Goal: Find specific page/section: Find specific page/section

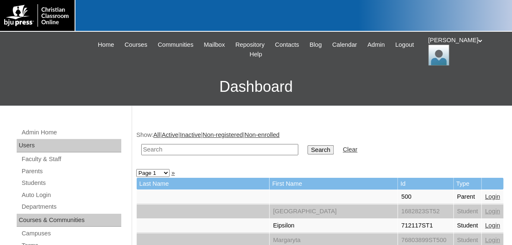
click at [236, 150] on input "text" at bounding box center [219, 149] width 157 height 11
type input "[PERSON_NAME]"
click at [307, 145] on input "Search" at bounding box center [320, 149] width 26 height 9
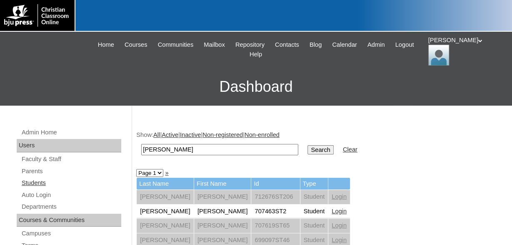
click at [33, 183] on link "Students" at bounding box center [71, 182] width 100 height 10
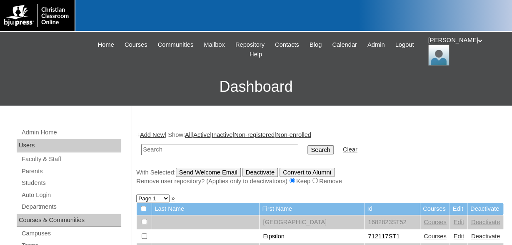
click at [175, 152] on input "text" at bounding box center [219, 149] width 157 height 11
type input "[PERSON_NAME]"
click at [307, 145] on input "Search" at bounding box center [320, 149] width 26 height 9
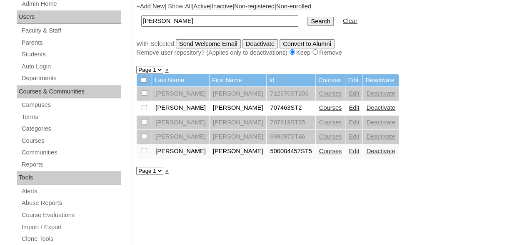
scroll to position [130, 0]
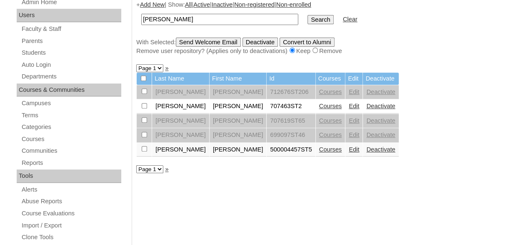
click at [349, 108] on link "Edit" at bounding box center [354, 105] width 10 height 7
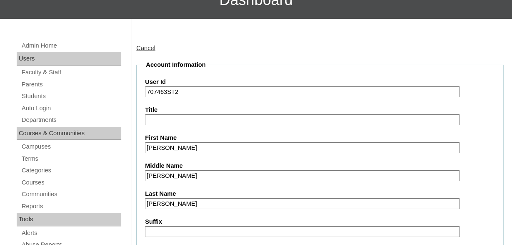
scroll to position [43, 0]
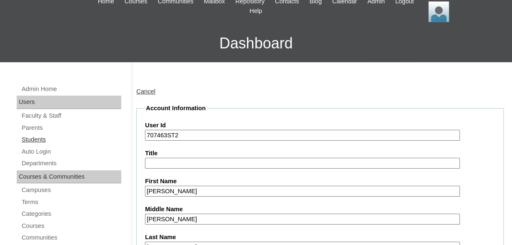
click at [35, 140] on link "Students" at bounding box center [71, 139] width 100 height 10
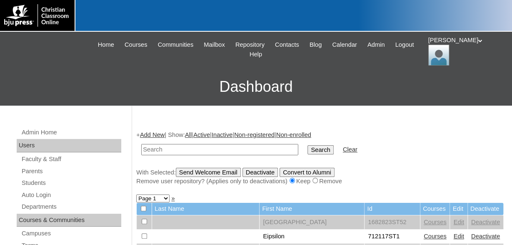
click at [237, 149] on input "text" at bounding box center [219, 149] width 157 height 11
type input "707463"
click at [307, 145] on input "Search" at bounding box center [320, 149] width 26 height 9
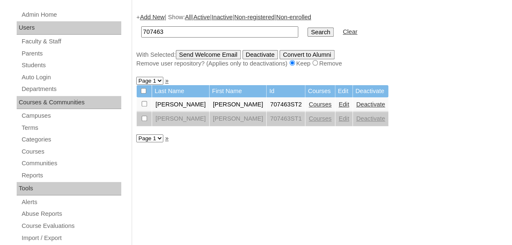
scroll to position [130, 0]
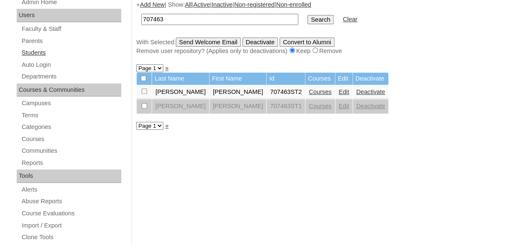
click at [45, 52] on link "Students" at bounding box center [71, 52] width 100 height 10
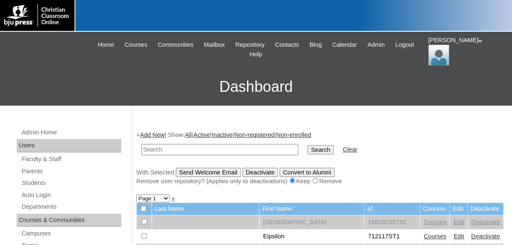
click at [237, 148] on input "text" at bounding box center [219, 149] width 157 height 11
type input "775091"
click at [307, 145] on input "Search" at bounding box center [320, 149] width 26 height 9
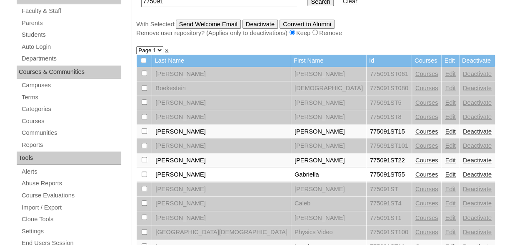
scroll to position [173, 0]
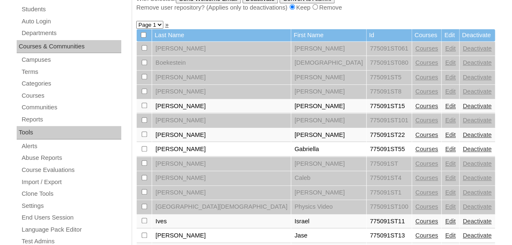
click at [415, 151] on link "Courses" at bounding box center [426, 148] width 23 height 7
